Goal: Information Seeking & Learning: Learn about a topic

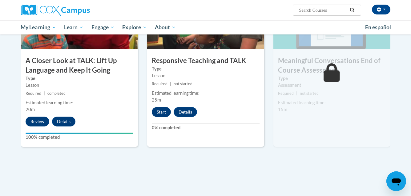
scroll to position [343, 0]
click at [167, 113] on button "Start" at bounding box center [161, 112] width 19 height 10
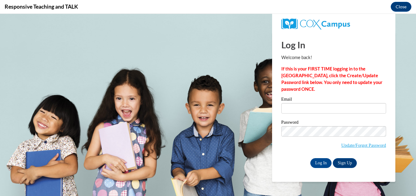
scroll to position [0, 0]
click at [352, 108] on input "Email" at bounding box center [333, 108] width 105 height 10
type input "victoria.lashea.cook@gmail.com"
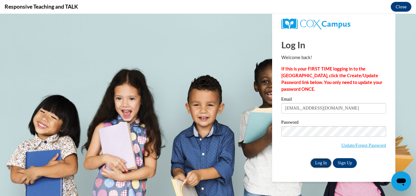
click at [321, 161] on input "Log In" at bounding box center [321, 163] width 22 height 10
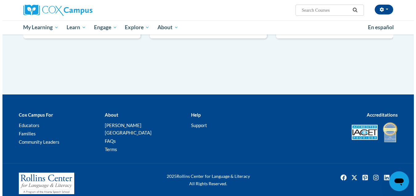
scroll to position [280, 0]
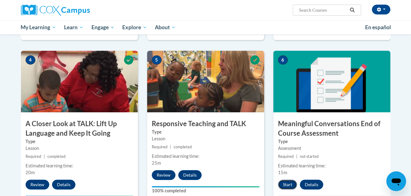
click at [287, 185] on button "Start" at bounding box center [287, 185] width 19 height 10
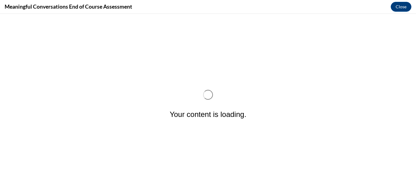
scroll to position [0, 0]
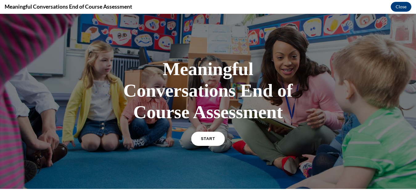
click at [218, 139] on link "START" at bounding box center [208, 139] width 34 height 14
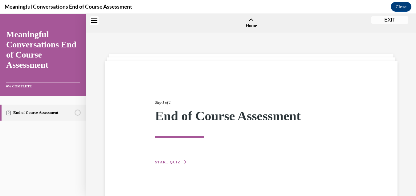
scroll to position [19, 0]
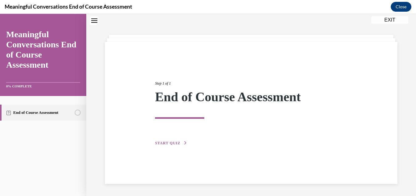
click at [178, 143] on span "START QUIZ" at bounding box center [167, 143] width 25 height 4
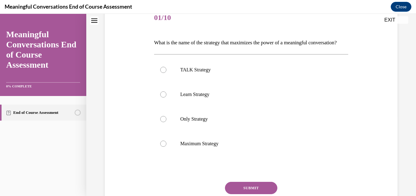
scroll to position [81, 0]
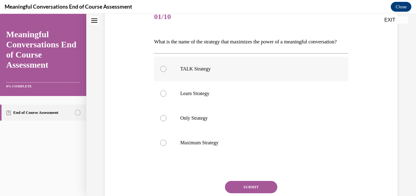
click at [182, 72] on p "TALK Strategy" at bounding box center [256, 69] width 153 height 6
click at [166, 72] on input "TALK Strategy" at bounding box center [163, 69] width 6 height 6
radio input "true"
click at [254, 193] on button "SUBMIT" at bounding box center [251, 187] width 52 height 12
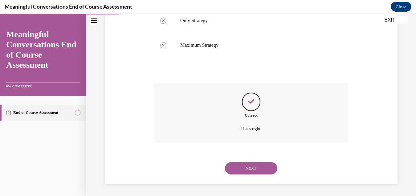
scroll to position [189, 0]
click at [262, 174] on button "NEXT" at bounding box center [251, 168] width 52 height 12
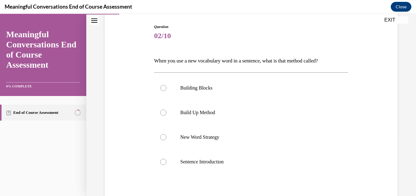
scroll to position [74, 0]
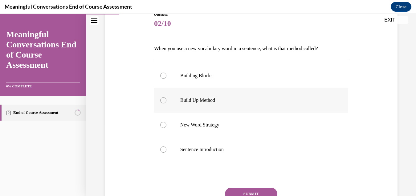
click at [233, 97] on label "Build Up Method" at bounding box center [251, 100] width 194 height 25
click at [166, 97] on input "Build Up Method" at bounding box center [163, 100] width 6 height 6
radio input "true"
click at [242, 194] on button "SUBMIT" at bounding box center [251, 194] width 52 height 12
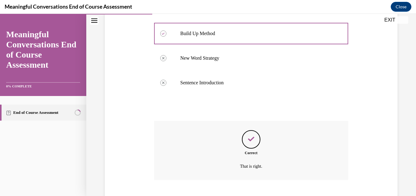
scroll to position [178, 0]
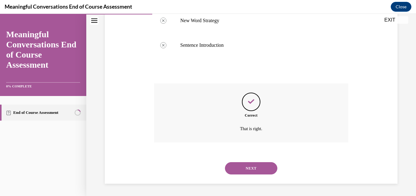
click at [258, 164] on button "NEXT" at bounding box center [251, 168] width 52 height 12
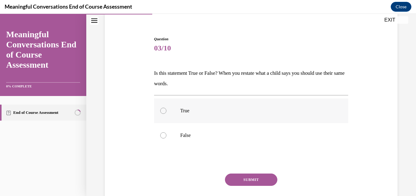
scroll to position [62, 0]
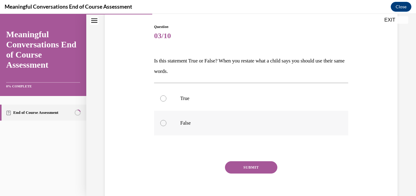
click at [229, 123] on p "False" at bounding box center [256, 123] width 153 height 6
click at [166, 123] on input "False" at bounding box center [163, 123] width 6 height 6
radio input "true"
click at [247, 170] on button "SUBMIT" at bounding box center [251, 167] width 52 height 12
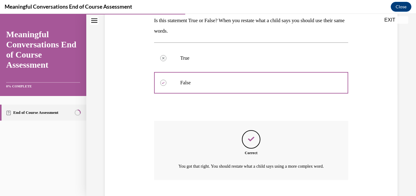
scroll to position [147, 0]
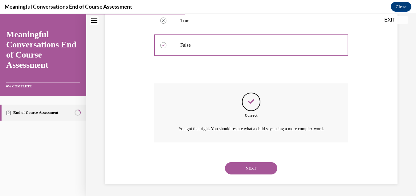
click at [254, 166] on button "NEXT" at bounding box center [251, 168] width 52 height 12
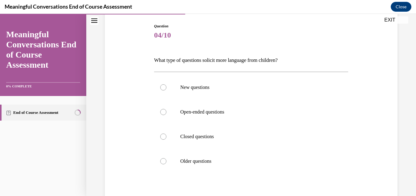
scroll to position [74, 0]
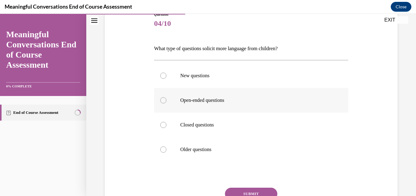
click at [235, 104] on label "Open-ended questions" at bounding box center [251, 100] width 194 height 25
click at [166, 104] on input "Open-ended questions" at bounding box center [163, 100] width 6 height 6
radio input "true"
click at [245, 189] on button "SUBMIT" at bounding box center [251, 194] width 52 height 12
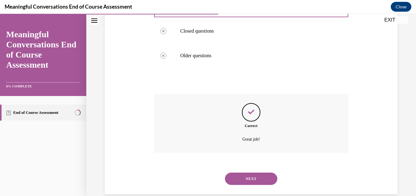
scroll to position [178, 0]
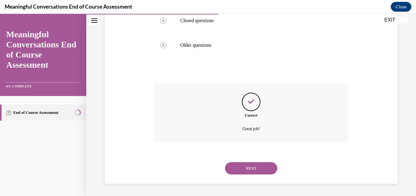
click at [255, 169] on button "NEXT" at bounding box center [251, 168] width 52 height 12
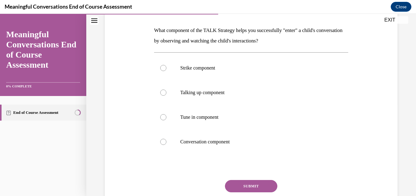
scroll to position [95, 0]
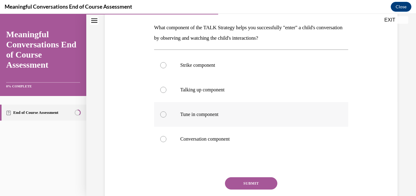
click at [259, 114] on p "Tune in component" at bounding box center [256, 115] width 153 height 6
click at [166, 114] on input "Tune in component" at bounding box center [163, 115] width 6 height 6
radio input "true"
click at [245, 180] on button "SUBMIT" at bounding box center [251, 183] width 52 height 12
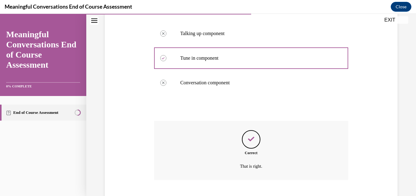
scroll to position [189, 0]
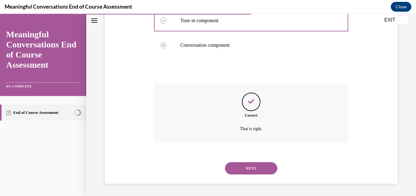
click at [251, 171] on button "NEXT" at bounding box center [251, 168] width 52 height 12
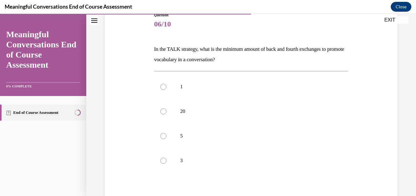
scroll to position [74, 0]
click at [163, 161] on div at bounding box center [163, 160] width 6 height 6
click at [163, 161] on input "3" at bounding box center [163, 160] width 6 height 6
radio input "true"
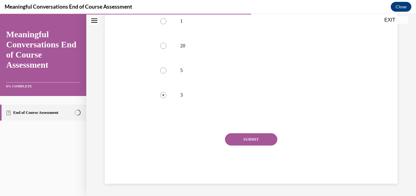
click at [261, 145] on button "SUBMIT" at bounding box center [251, 139] width 52 height 12
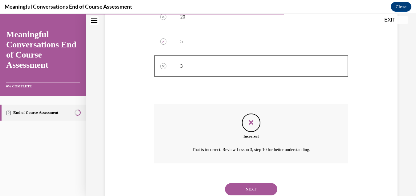
scroll to position [189, 0]
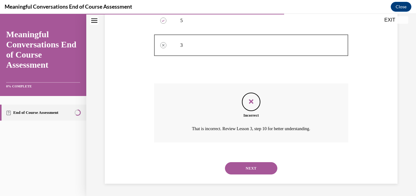
click at [249, 171] on button "NEXT" at bounding box center [251, 168] width 52 height 12
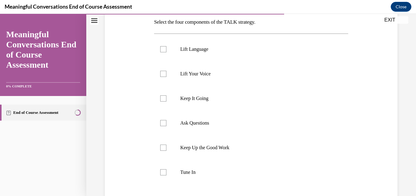
scroll to position [106, 0]
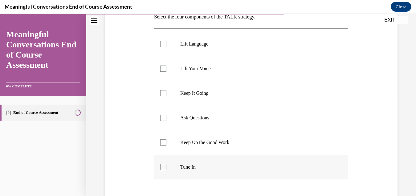
click at [211, 173] on label "Tune In" at bounding box center [251, 167] width 194 height 25
click at [166, 170] on input "Tune In" at bounding box center [163, 167] width 6 height 6
checkbox input "true"
click at [225, 114] on label "Ask Questions" at bounding box center [251, 118] width 194 height 25
click at [166, 115] on input "Ask Questions" at bounding box center [163, 118] width 6 height 6
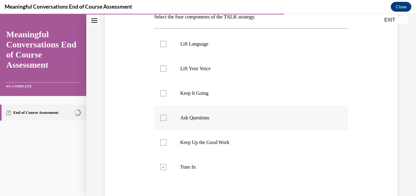
checkbox input "true"
click at [222, 98] on label "Keep It Going" at bounding box center [251, 93] width 194 height 25
click at [166, 96] on input "Keep It Going" at bounding box center [163, 93] width 6 height 6
checkbox input "true"
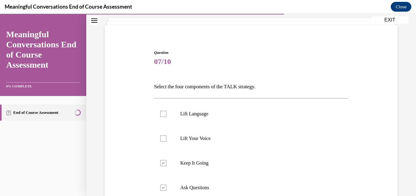
scroll to position [49, 0]
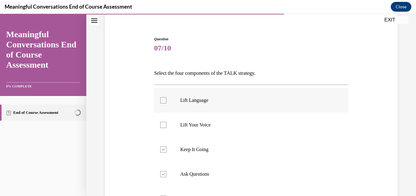
click at [173, 96] on label "Lift Language" at bounding box center [251, 100] width 194 height 25
click at [166, 97] on input "Lift Language" at bounding box center [163, 100] width 6 height 6
checkbox input "true"
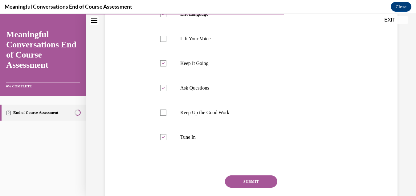
scroll to position [148, 0]
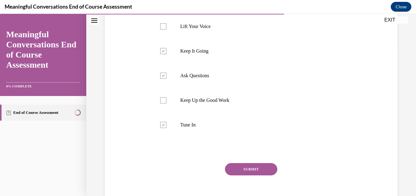
click at [247, 166] on button "SUBMIT" at bounding box center [251, 169] width 52 height 12
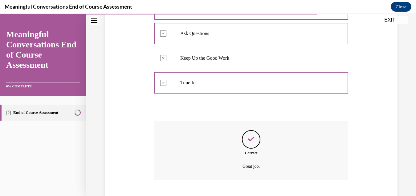
scroll to position [228, 0]
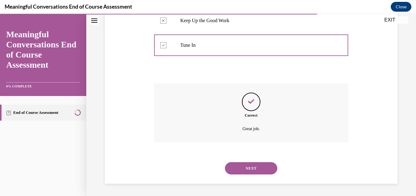
click at [247, 166] on button "NEXT" at bounding box center [251, 168] width 52 height 12
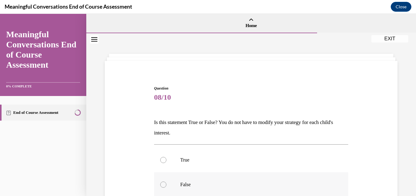
click at [229, 187] on p "False" at bounding box center [256, 185] width 153 height 6
click at [166, 187] on input "False" at bounding box center [163, 185] width 6 height 6
radio input "true"
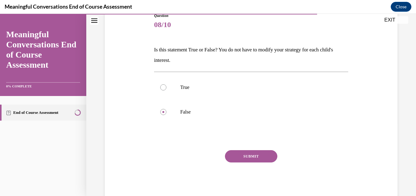
scroll to position [74, 0]
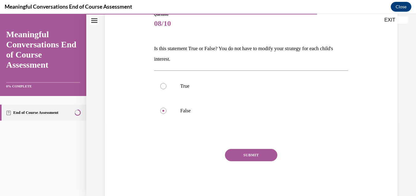
click at [264, 151] on button "SUBMIT" at bounding box center [251, 155] width 52 height 12
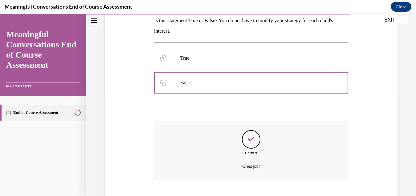
scroll to position [140, 0]
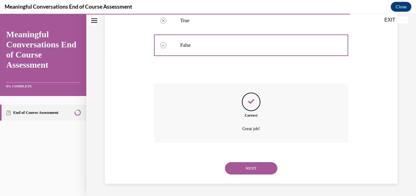
click at [271, 170] on button "NEXT" at bounding box center [251, 168] width 52 height 12
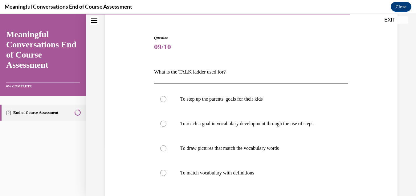
scroll to position [62, 0]
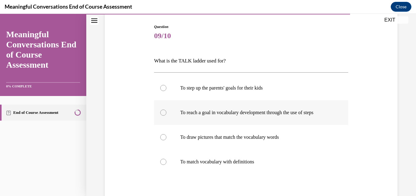
click at [297, 108] on label "To reach a goal in vocabulary development through the use of steps" at bounding box center [251, 112] width 194 height 25
click at [166, 110] on input "To reach a goal in vocabulary development through the use of steps" at bounding box center [163, 113] width 6 height 6
radio input "true"
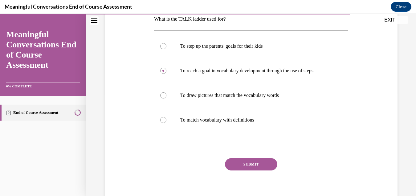
scroll to position [104, 0]
click at [269, 165] on button "SUBMIT" at bounding box center [251, 164] width 52 height 12
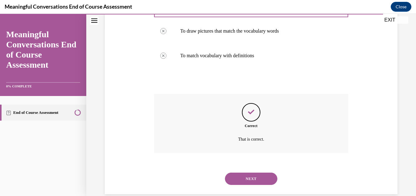
scroll to position [178, 0]
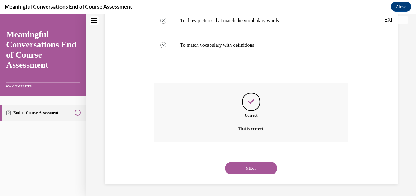
click at [269, 165] on button "NEXT" at bounding box center [251, 168] width 52 height 12
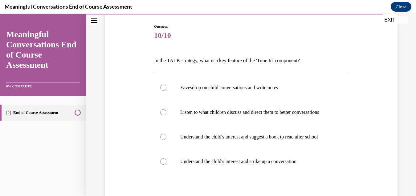
scroll to position [74, 0]
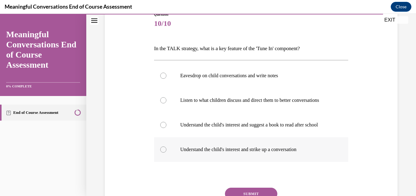
click at [322, 162] on label "Understand the child's interest and strike up a conversation" at bounding box center [251, 149] width 194 height 25
click at [166, 153] on input "Understand the child's interest and strike up a conversation" at bounding box center [163, 150] width 6 height 6
radio input "true"
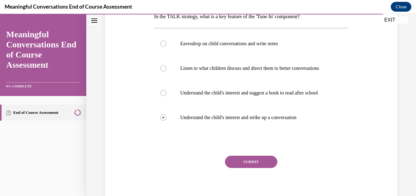
scroll to position [111, 0]
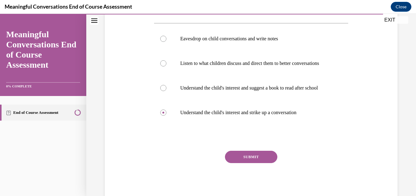
click at [231, 163] on button "SUBMIT" at bounding box center [251, 157] width 52 height 12
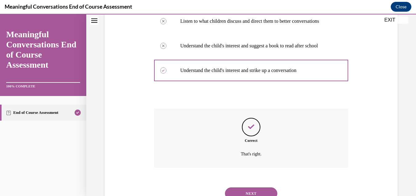
scroll to position [191, 0]
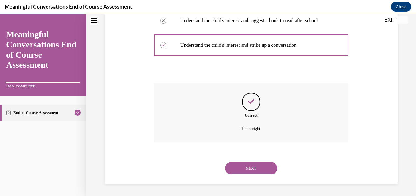
click at [231, 171] on button "NEXT" at bounding box center [251, 168] width 52 height 12
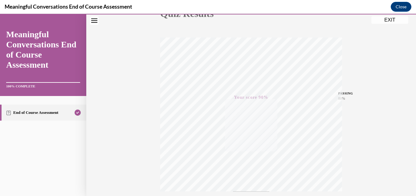
scroll to position [86, 0]
click at [392, 21] on button "EXIT" at bounding box center [389, 19] width 37 height 7
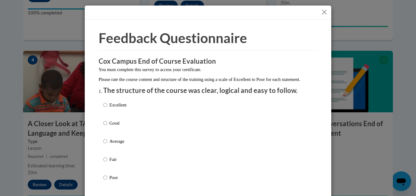
click at [106, 133] on label "Good" at bounding box center [114, 128] width 23 height 17
click at [106, 127] on input "Good" at bounding box center [105, 123] width 4 height 7
radio input "true"
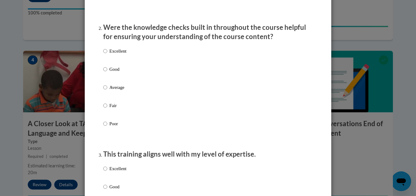
scroll to position [179, 0]
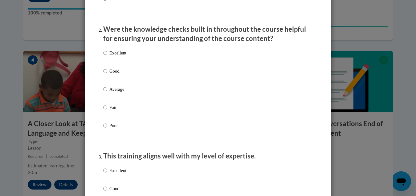
click at [180, 84] on div "Excellent Good Average Fair Poor" at bounding box center [208, 97] width 210 height 100
click at [111, 75] on p "Good" at bounding box center [117, 71] width 17 height 7
click at [107, 75] on input "Good" at bounding box center [105, 71] width 4 height 7
radio input "true"
click at [113, 192] on p "Good" at bounding box center [117, 188] width 17 height 7
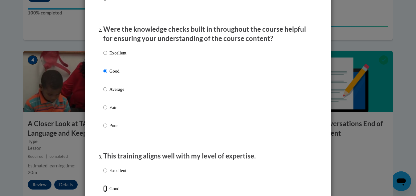
click at [107, 192] on input "Good" at bounding box center [105, 188] width 4 height 7
radio input "true"
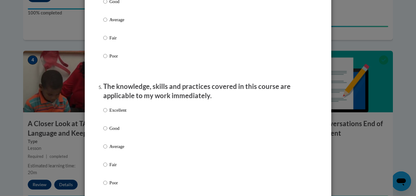
scroll to position [489, 0]
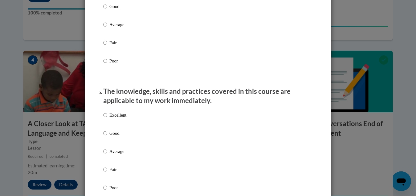
click at [111, 19] on label "Good" at bounding box center [114, 11] width 23 height 17
click at [107, 10] on input "Good" at bounding box center [105, 6] width 4 height 7
radio input "true"
click at [111, 137] on p "Good" at bounding box center [117, 133] width 17 height 7
click at [107, 137] on input "Good" at bounding box center [105, 133] width 4 height 7
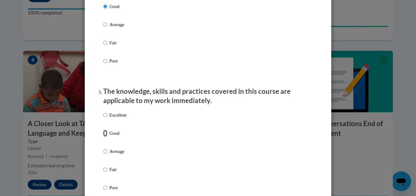
radio input "true"
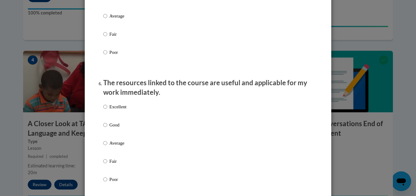
scroll to position [637, 0]
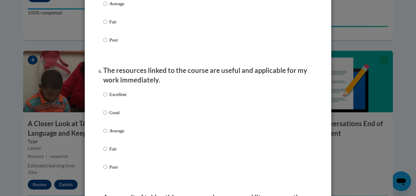
click at [111, 116] on p "Good" at bounding box center [117, 112] width 17 height 7
click at [107, 116] on input "Good" at bounding box center [105, 112] width 4 height 7
radio input "true"
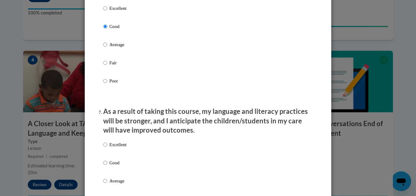
scroll to position [764, 0]
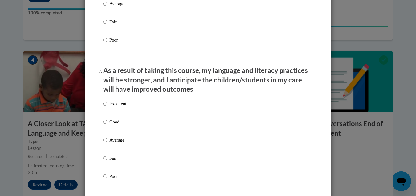
click at [112, 125] on p "Good" at bounding box center [117, 122] width 17 height 7
click at [107, 125] on input "Good" at bounding box center [105, 122] width 4 height 7
radio input "true"
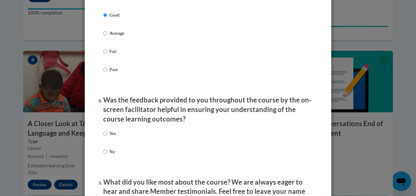
scroll to position [916, 0]
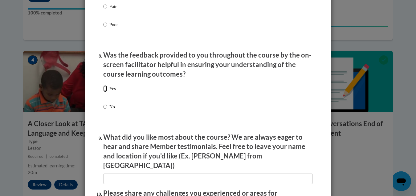
click at [104, 92] on input "Yes" at bounding box center [105, 88] width 4 height 7
radio input "true"
click at [110, 167] on li "What did you like most about the course? We are always eager to hear and share …" at bounding box center [208, 158] width 210 height 51
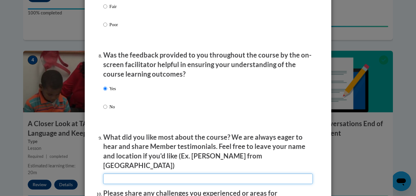
click at [110, 174] on input "textbox" at bounding box center [208, 179] width 210 height 10
type input "n/a"
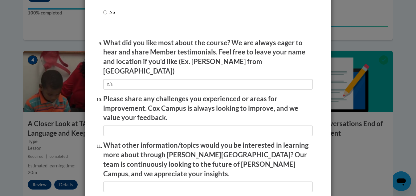
scroll to position [1019, 0]
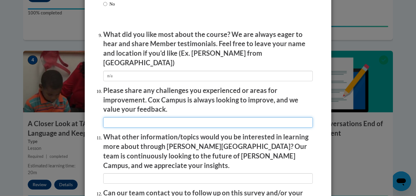
click at [191, 119] on input "textbox" at bounding box center [208, 122] width 210 height 10
type input "n/a"
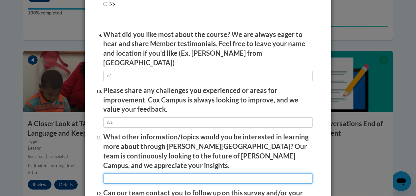
click at [146, 173] on input "textbox" at bounding box center [208, 178] width 210 height 10
type input "n/a"
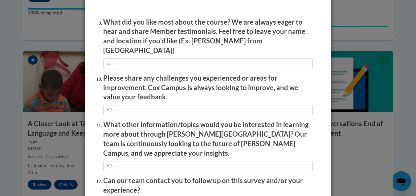
scroll to position [1072, 0]
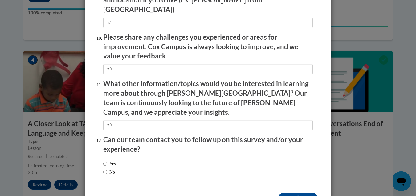
click at [106, 161] on label "Yes" at bounding box center [109, 164] width 13 height 7
click at [106, 161] on input "Yes" at bounding box center [105, 164] width 4 height 7
radio input "true"
click at [302, 193] on input "Submit feedback" at bounding box center [298, 198] width 39 height 10
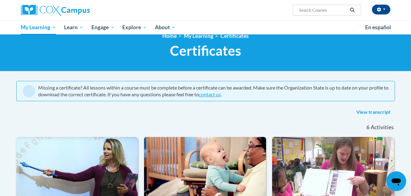
scroll to position [13, 0]
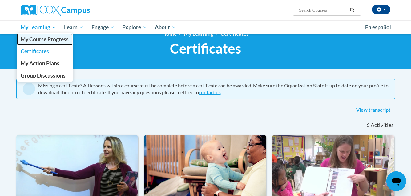
click at [53, 39] on span "My Course Progress" at bounding box center [45, 39] width 48 height 6
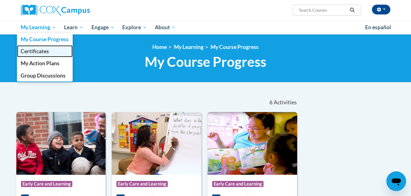
click at [36, 50] on span "Certificates" at bounding box center [35, 51] width 28 height 6
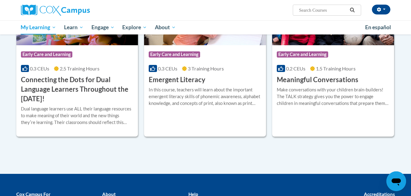
scroll to position [333, 0]
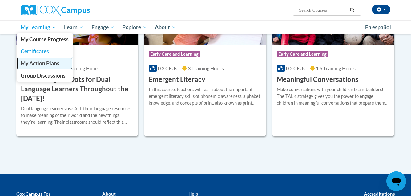
click at [48, 64] on span "My Action Plans" at bounding box center [40, 63] width 39 height 6
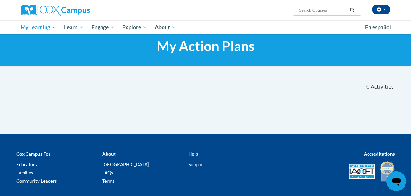
scroll to position [25, 0]
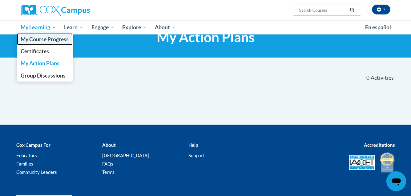
click at [40, 39] on span "My Course Progress" at bounding box center [45, 39] width 48 height 6
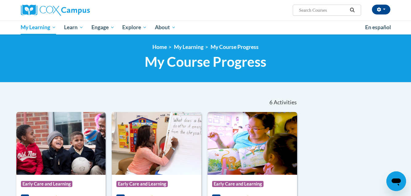
paste input "Monitoring Children's Progress in Language and Literacy in the Early Years"
type input "Monitoring Children's Progress in Language and Literacy in the Early Years"
click at [352, 11] on icon "Search" at bounding box center [353, 10] width 6 height 5
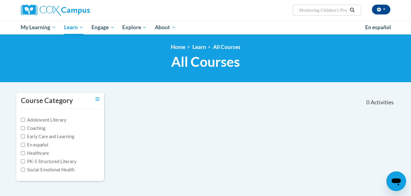
click at [345, 13] on input "Monitoring Children's Progress in Language and Literacy in the Early Years" at bounding box center [323, 9] width 49 height 7
type input "Monitoring Children's Progress in Language and Literacy"
click at [353, 10] on icon "Search" at bounding box center [353, 10] width 6 height 5
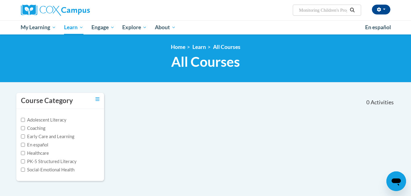
click at [342, 13] on input "Monitoring Children's Progress in Language and Literacy" at bounding box center [323, 9] width 49 height 7
type input "Monitoring Children's Progress"
click at [352, 11] on icon "Search" at bounding box center [352, 10] width 5 height 5
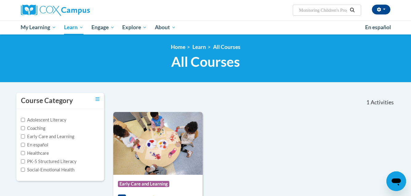
click at [341, 12] on input "Monitoring Children's Progress" at bounding box center [323, 9] width 49 height 7
click at [341, 12] on input "Progress" at bounding box center [323, 9] width 49 height 7
type input "P"
paste input "Monitoring Children's Progress in Language and Literacy in the Early Years"
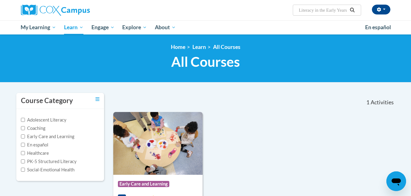
click at [301, 9] on input "Monitoring Children's Progress in Language and Literacy in the Early Years" at bounding box center [323, 9] width 49 height 7
type input "Language and Literacy in the Early Years"
click at [353, 10] on icon "Search" at bounding box center [353, 10] width 6 height 5
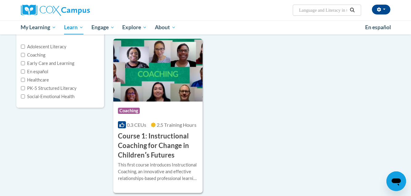
scroll to position [74, 0]
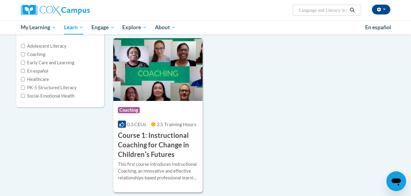
click at [344, 10] on input "Language and Literacy in the Early Years" at bounding box center [323, 9] width 49 height 7
type input "L"
paste input "Monitoring Children's Progress in Language and Literacy in the Early Years"
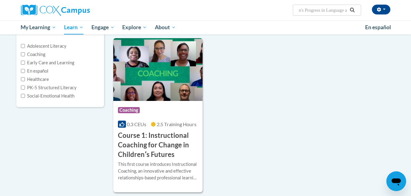
type input "Monitoring Children's Progress in Language"
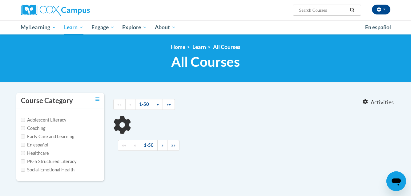
type input "Monitoring Children's Progress in Language"
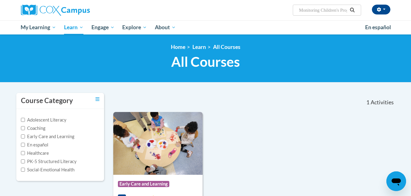
click at [68, 138] on label "Early Care and Learning" at bounding box center [47, 136] width 53 height 7
click at [25, 138] on input "Early Care and Learning" at bounding box center [23, 137] width 4 height 4
checkbox input "true"
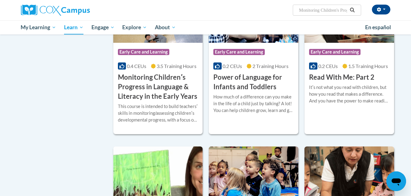
scroll to position [469, 0]
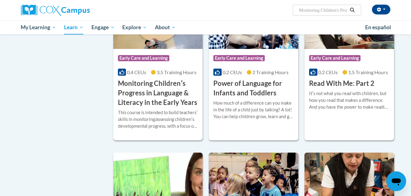
click at [184, 101] on h3 "Monitoring Childrenʹs Progress in Language & Literacy in the Early Years" at bounding box center [158, 93] width 80 height 28
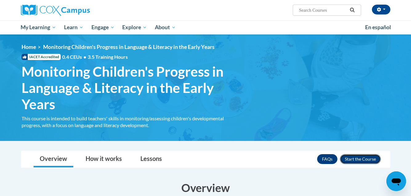
click at [353, 158] on button "Enroll" at bounding box center [360, 159] width 41 height 10
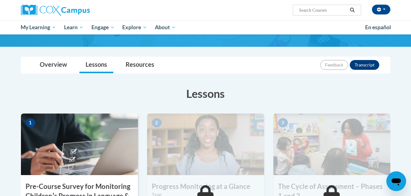
scroll to position [74, 0]
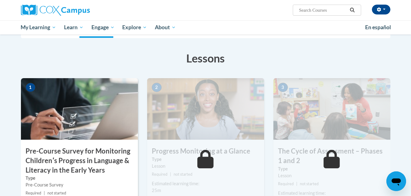
click at [411, 99] on html "Victoria Cook (America/Chicago UTC-05:00) My Profile Inbox My Transcripts Log O…" at bounding box center [205, 1] width 411 height 196
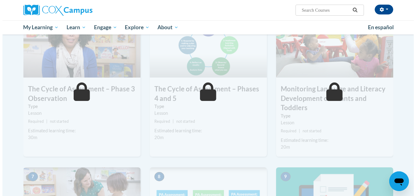
scroll to position [150, 0]
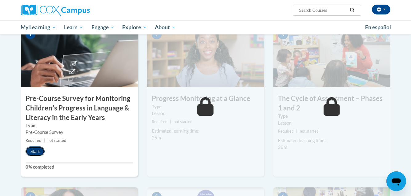
click at [32, 154] on button "Start" at bounding box center [35, 152] width 19 height 10
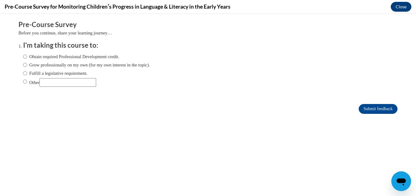
scroll to position [0, 0]
click at [23, 82] on input "Other" at bounding box center [25, 81] width 4 height 7
radio input "true"
click at [53, 81] on input "Other" at bounding box center [67, 82] width 57 height 9
type input "Early Learning and Literacy 2025-2026 Boot Camp Part 2"
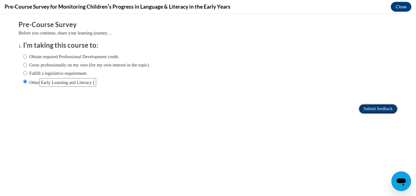
click at [373, 112] on input "Submit feedback" at bounding box center [378, 109] width 39 height 10
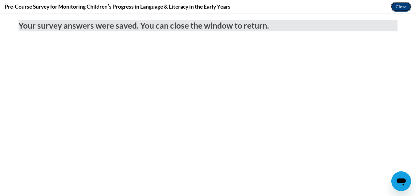
click at [396, 7] on button "Close" at bounding box center [401, 7] width 21 height 10
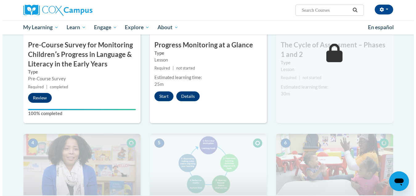
scroll to position [193, 0]
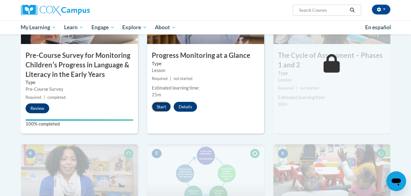
click at [170, 105] on button "Start" at bounding box center [161, 107] width 19 height 10
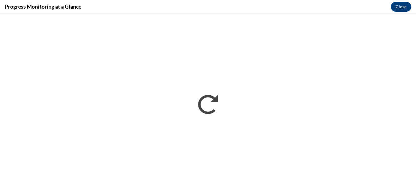
scroll to position [0, 0]
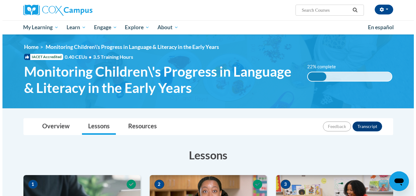
scroll to position [172, 0]
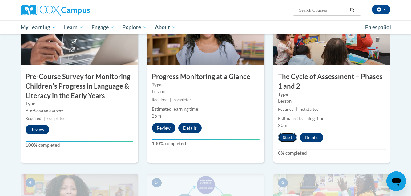
click at [284, 137] on button "Start" at bounding box center [287, 138] width 19 height 10
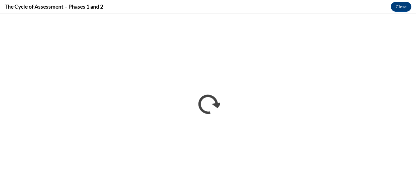
scroll to position [0, 0]
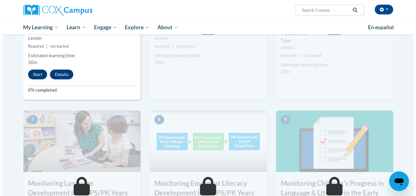
scroll to position [406, 0]
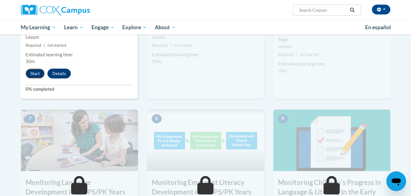
click at [37, 73] on button "Start" at bounding box center [35, 74] width 19 height 10
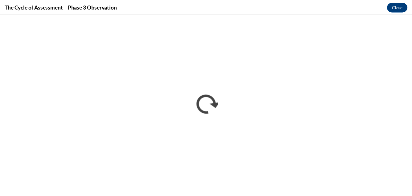
scroll to position [0, 0]
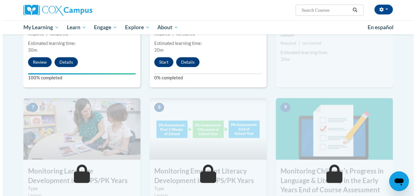
scroll to position [407, 0]
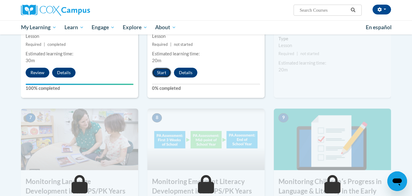
click at [166, 75] on button "Start" at bounding box center [161, 73] width 19 height 10
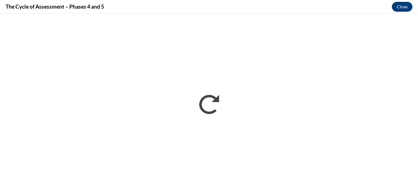
scroll to position [0, 0]
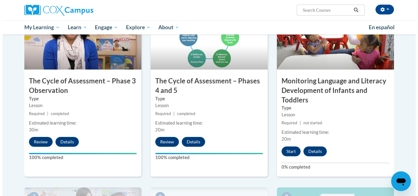
scroll to position [345, 0]
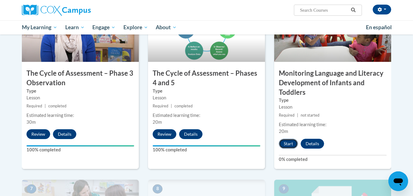
click at [289, 142] on button "Start" at bounding box center [288, 144] width 19 height 10
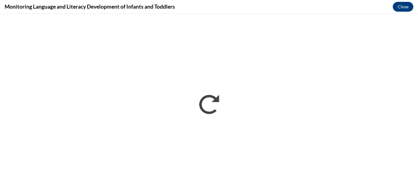
scroll to position [0, 0]
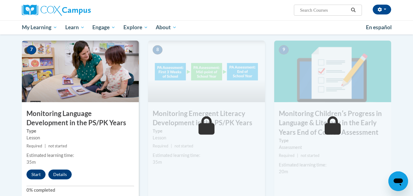
scroll to position [482, 0]
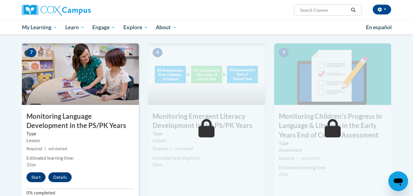
click at [218, 126] on h3 "Monitoring Emergent Literacy Development in the PS/PK Years" at bounding box center [206, 121] width 117 height 19
